Goal: Find specific page/section: Find specific page/section

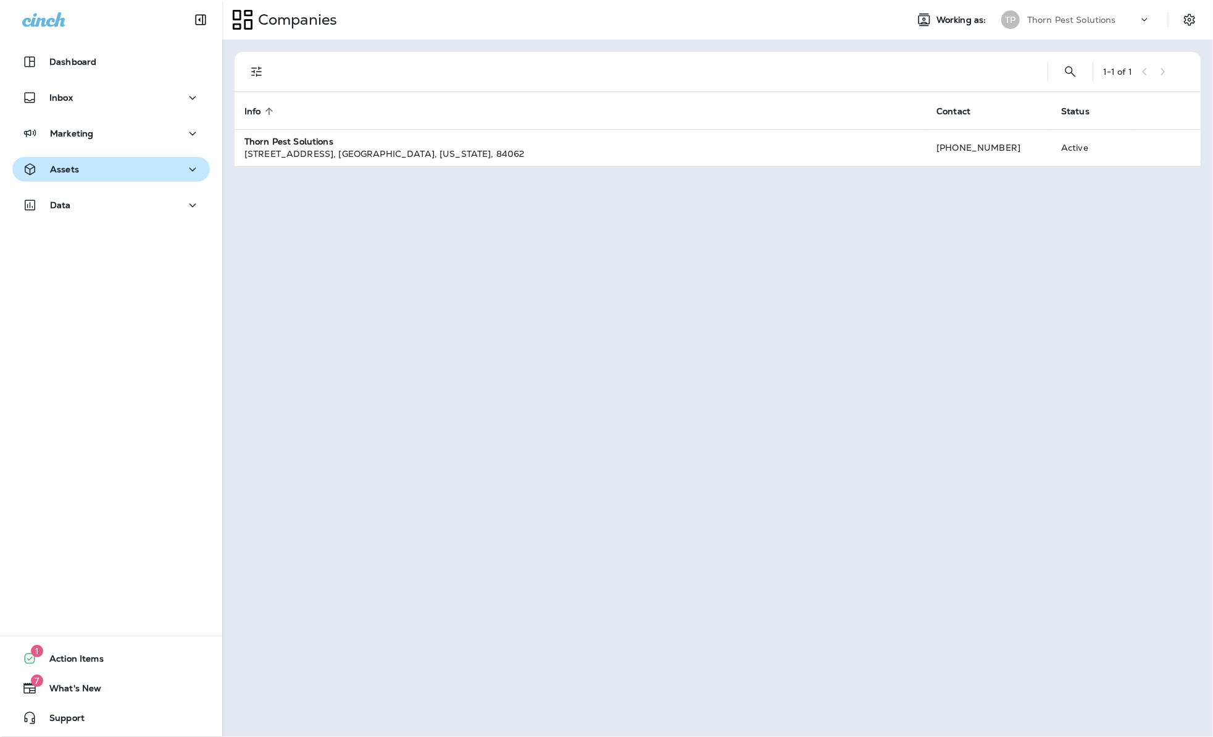
click at [185, 166] on icon "button" at bounding box center [192, 169] width 15 height 15
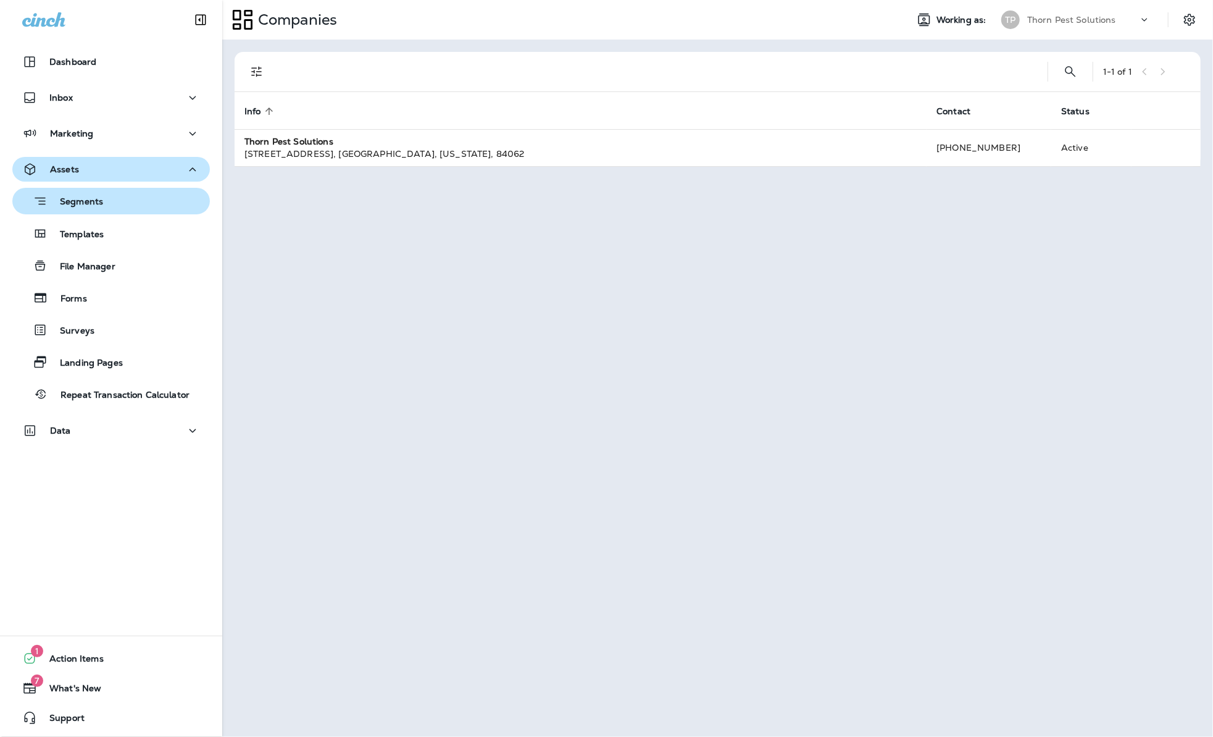
click at [141, 201] on div "Segments" at bounding box center [111, 200] width 188 height 19
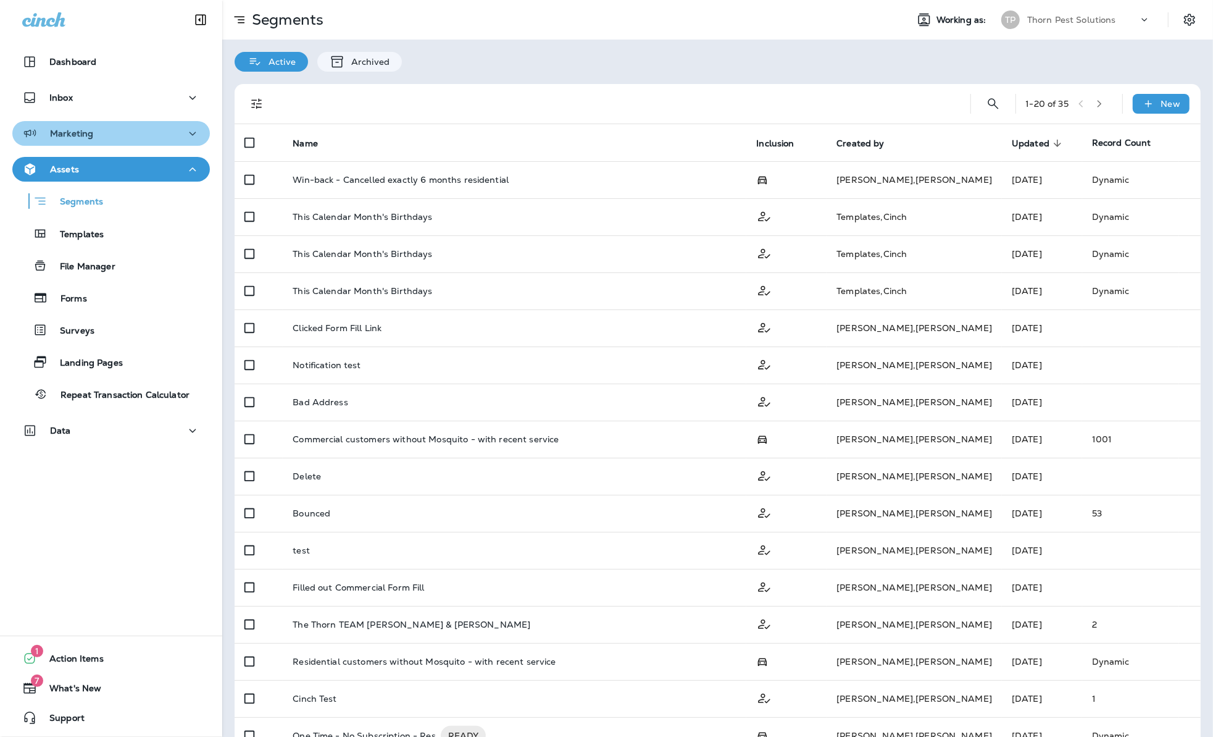
click at [159, 141] on div "Marketing" at bounding box center [111, 133] width 178 height 15
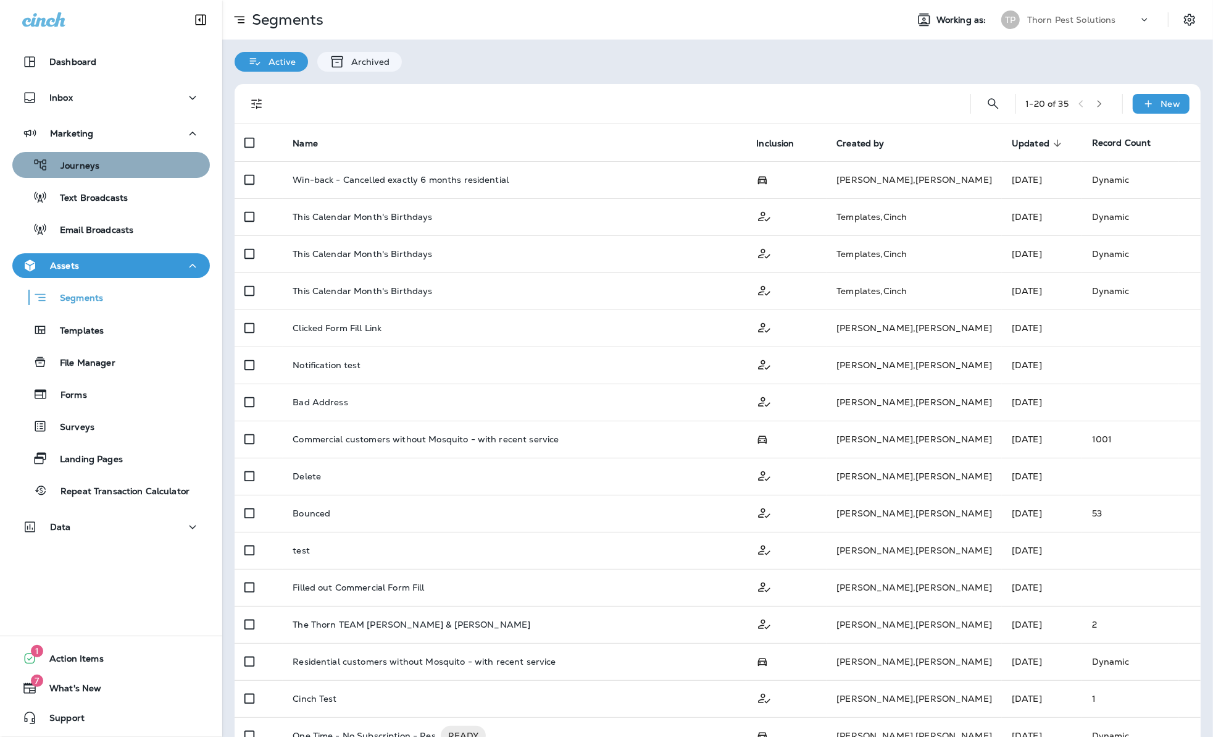
click at [137, 158] on div "Journeys" at bounding box center [111, 165] width 188 height 19
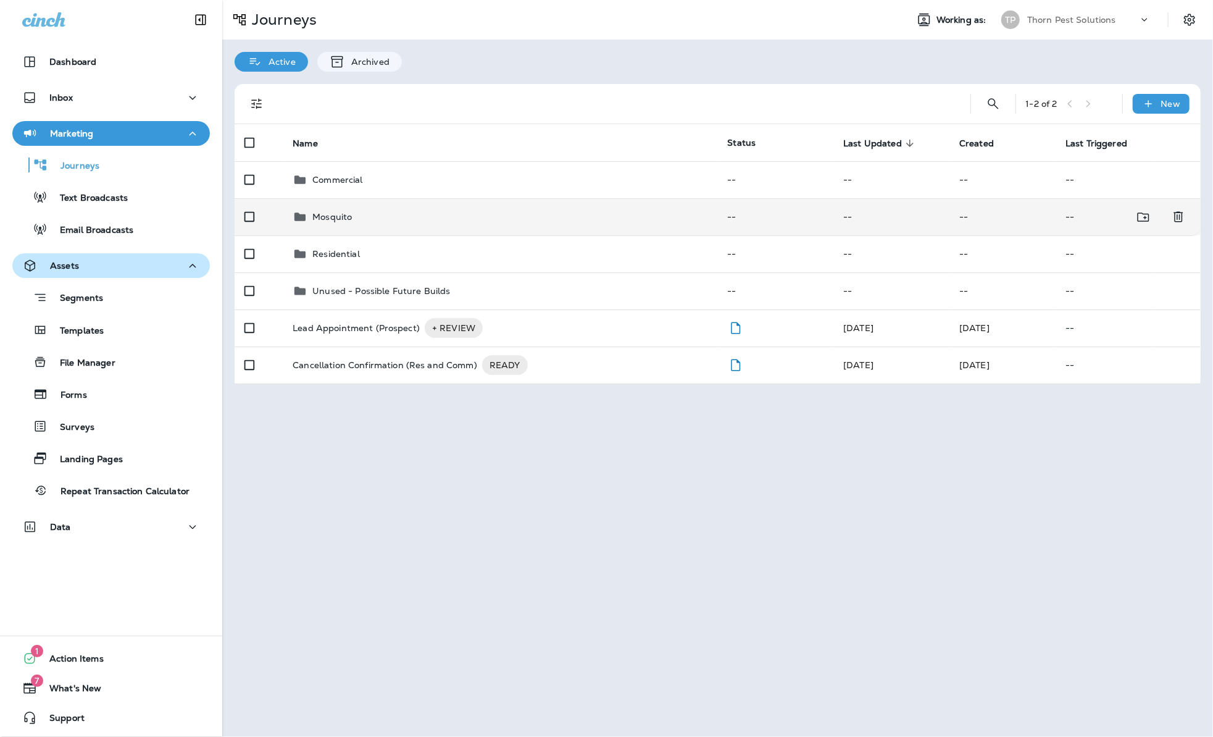
click at [364, 210] on div "Mosquito" at bounding box center [500, 216] width 415 height 15
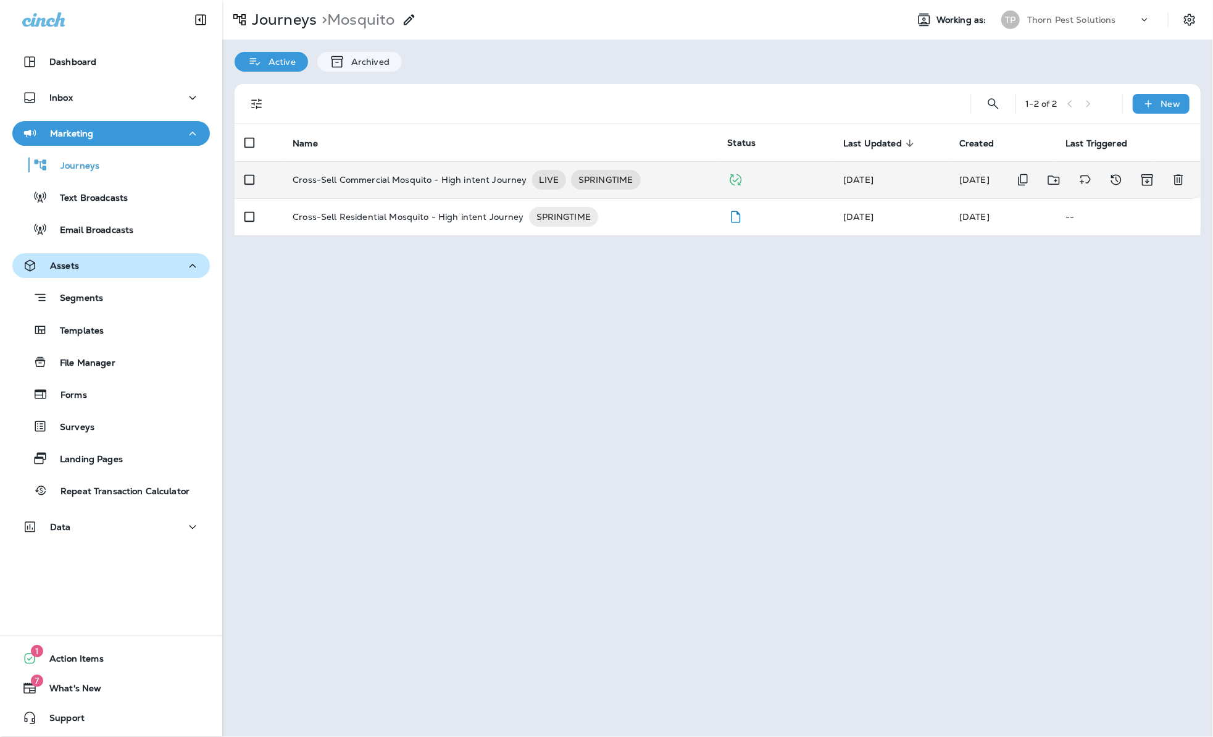
click at [399, 170] on p "Cross-Sell Commercial Mosquito - High intent Journey" at bounding box center [410, 180] width 234 height 20
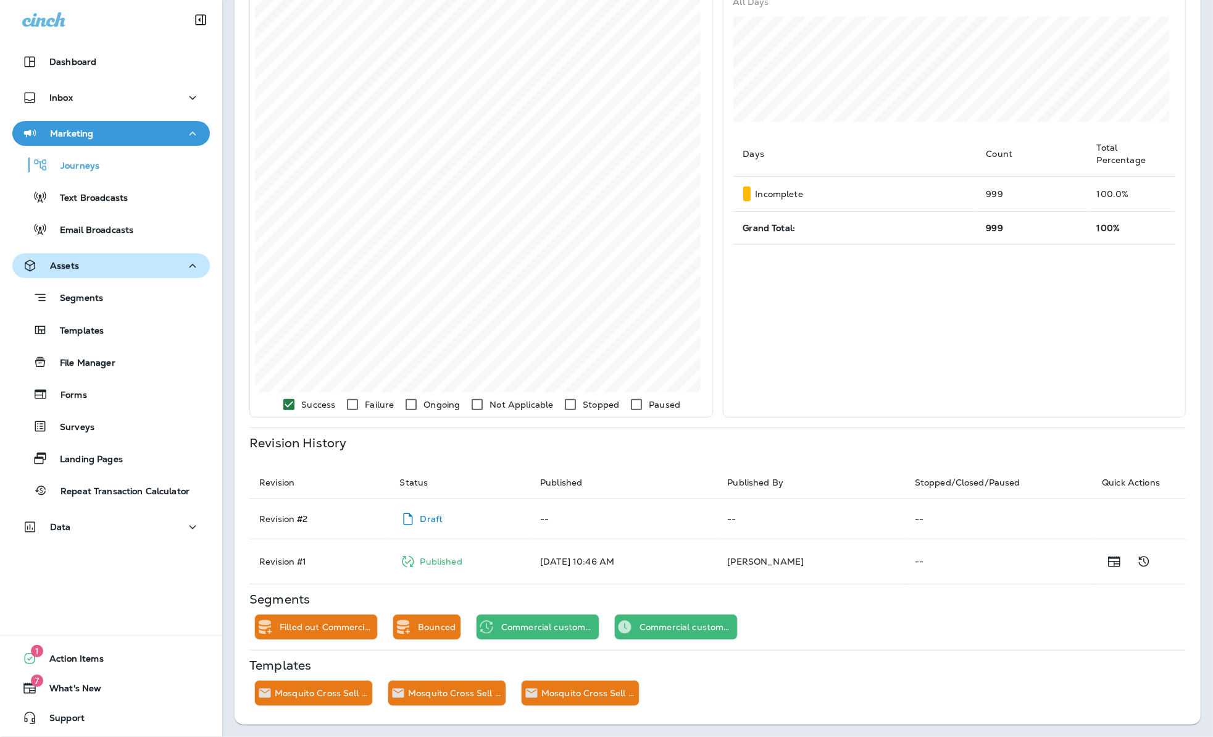
scroll to position [301, 0]
